Goal: Task Accomplishment & Management: Manage account settings

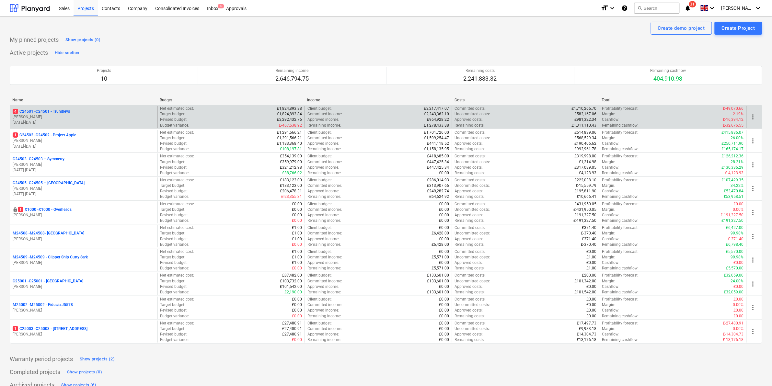
click at [66, 114] on p "[PERSON_NAME]" at bounding box center [84, 117] width 142 height 6
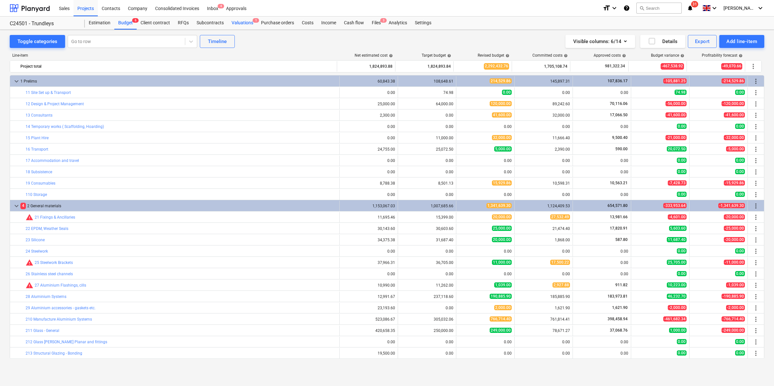
click at [238, 22] on div "Valuations 1" at bounding box center [242, 23] width 29 height 13
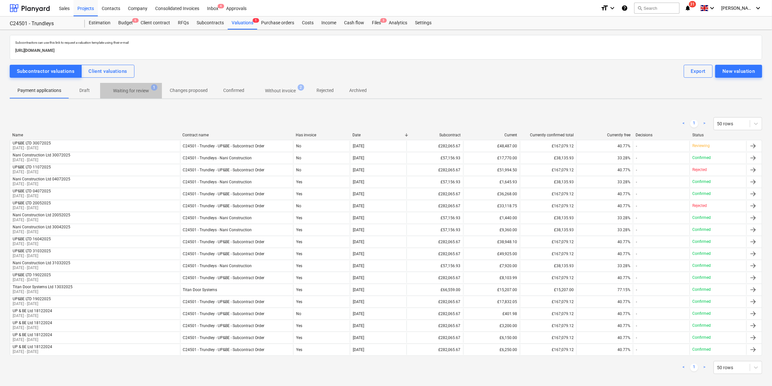
drag, startPoint x: 143, startPoint y: 85, endPoint x: 142, endPoint y: 89, distance: 5.0
click at [142, 86] on button "Waiting for review 1" at bounding box center [131, 91] width 62 height 16
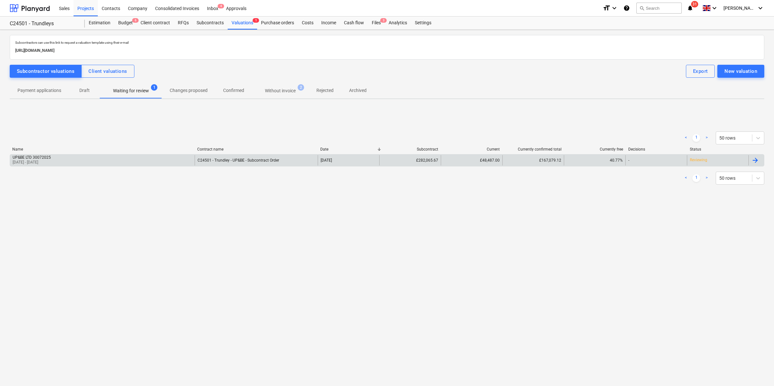
click at [215, 157] on div "C24501 - Trundley - UP&BE - Subcontract Order" at bounding box center [256, 160] width 123 height 10
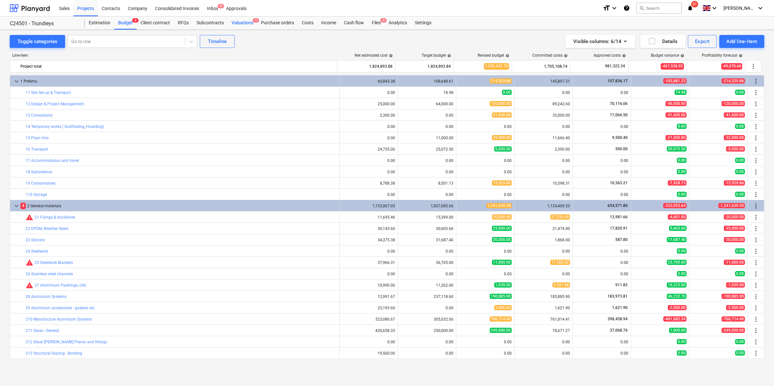
click at [240, 22] on div "Valuations 1" at bounding box center [242, 23] width 29 height 13
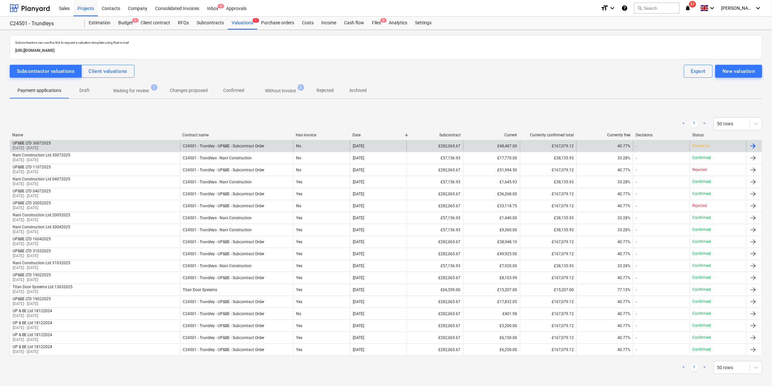
click at [28, 143] on div "UP&BE LTD 30072025" at bounding box center [32, 143] width 38 height 5
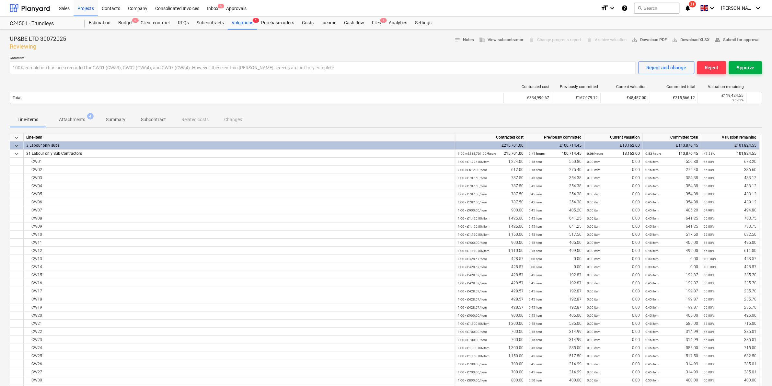
click at [743, 65] on div "Approve" at bounding box center [746, 67] width 18 height 8
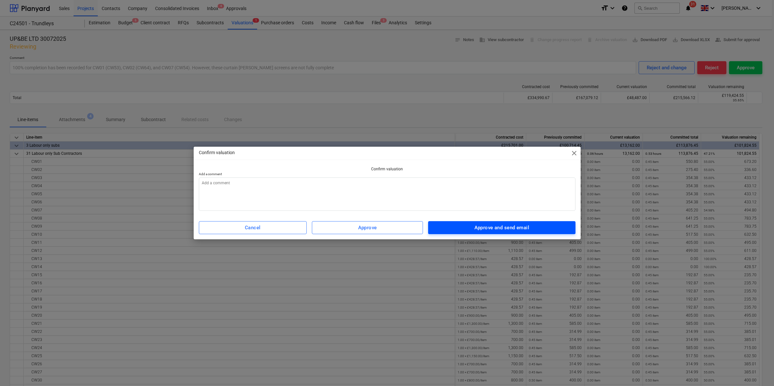
click at [551, 229] on span "Approve and send email" at bounding box center [501, 227] width 133 height 8
type textarea "x"
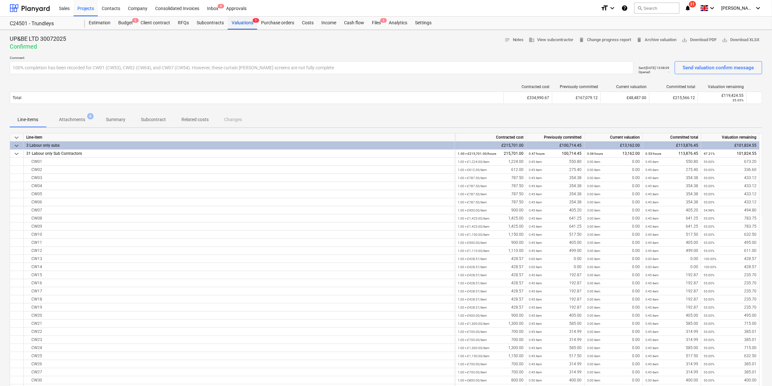
click at [247, 22] on div "Valuations 1" at bounding box center [242, 23] width 29 height 13
